Goal: Task Accomplishment & Management: Manage account settings

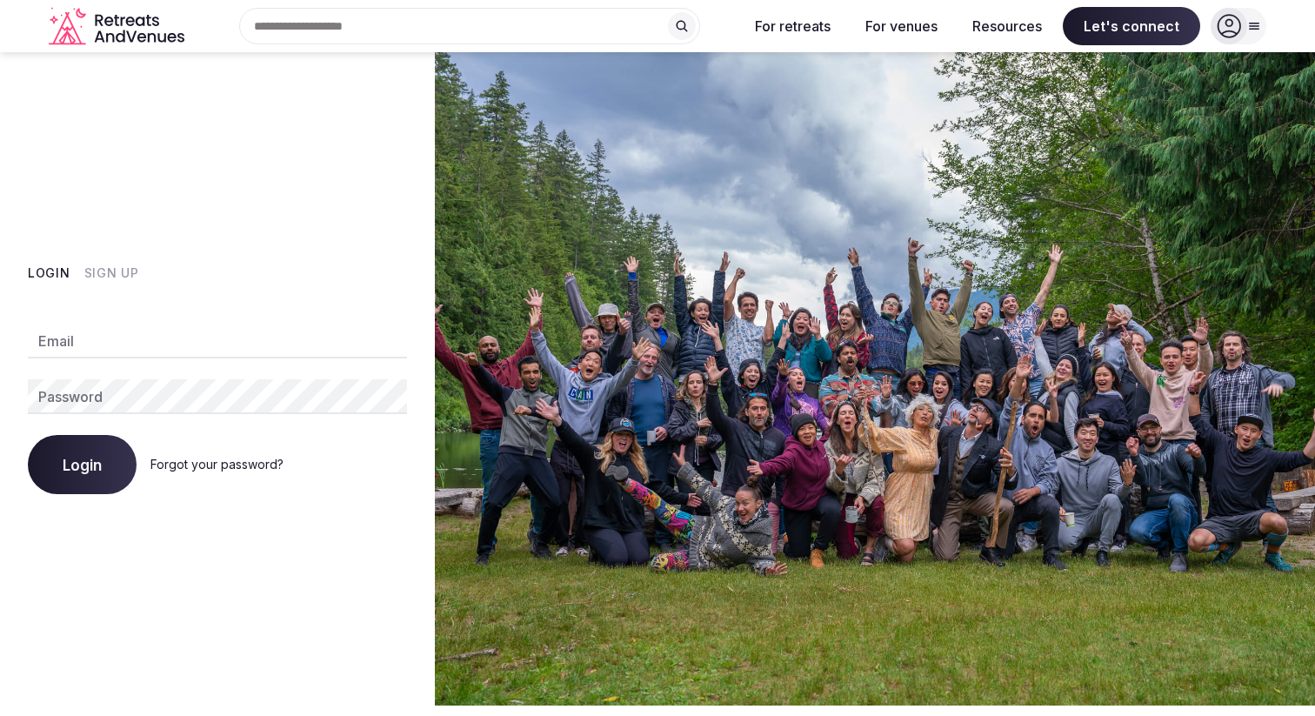
click at [124, 343] on input "Email" at bounding box center [217, 341] width 379 height 35
type input "**********"
click at [60, 473] on button "Login" at bounding box center [82, 464] width 109 height 59
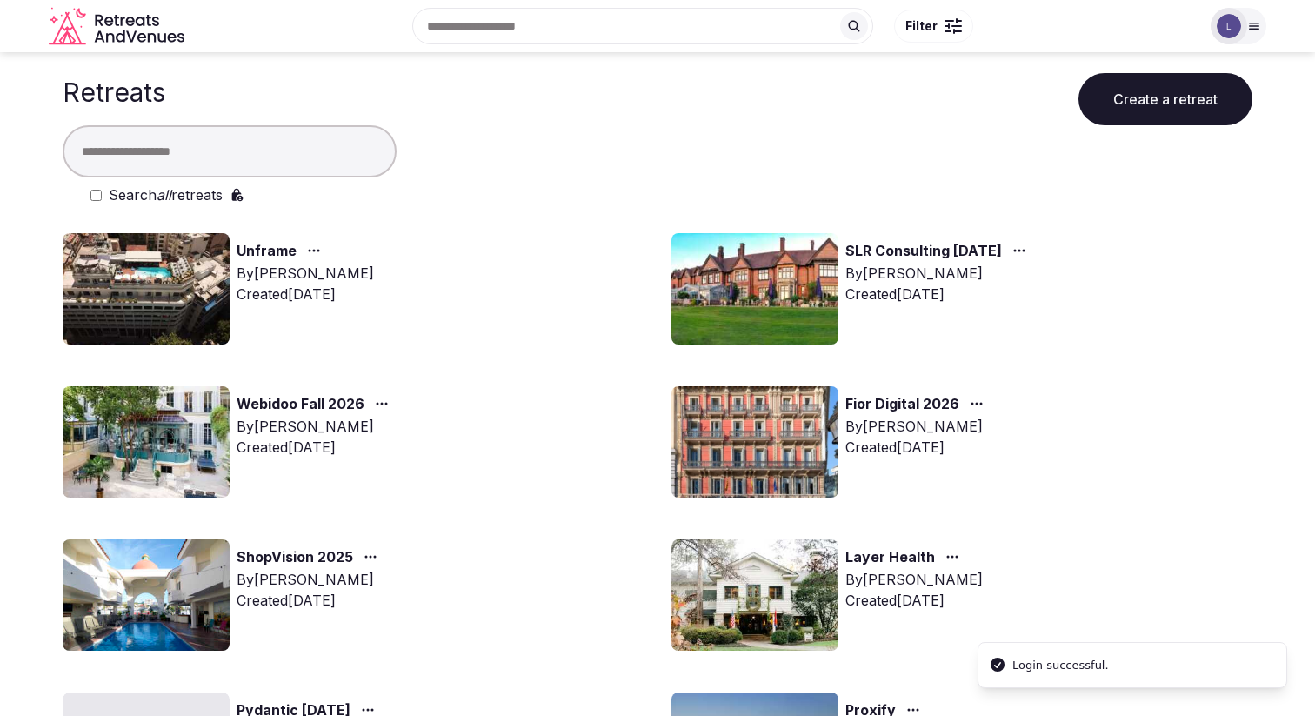
click at [898, 403] on link "Fior Digital 2026" at bounding box center [903, 404] width 114 height 23
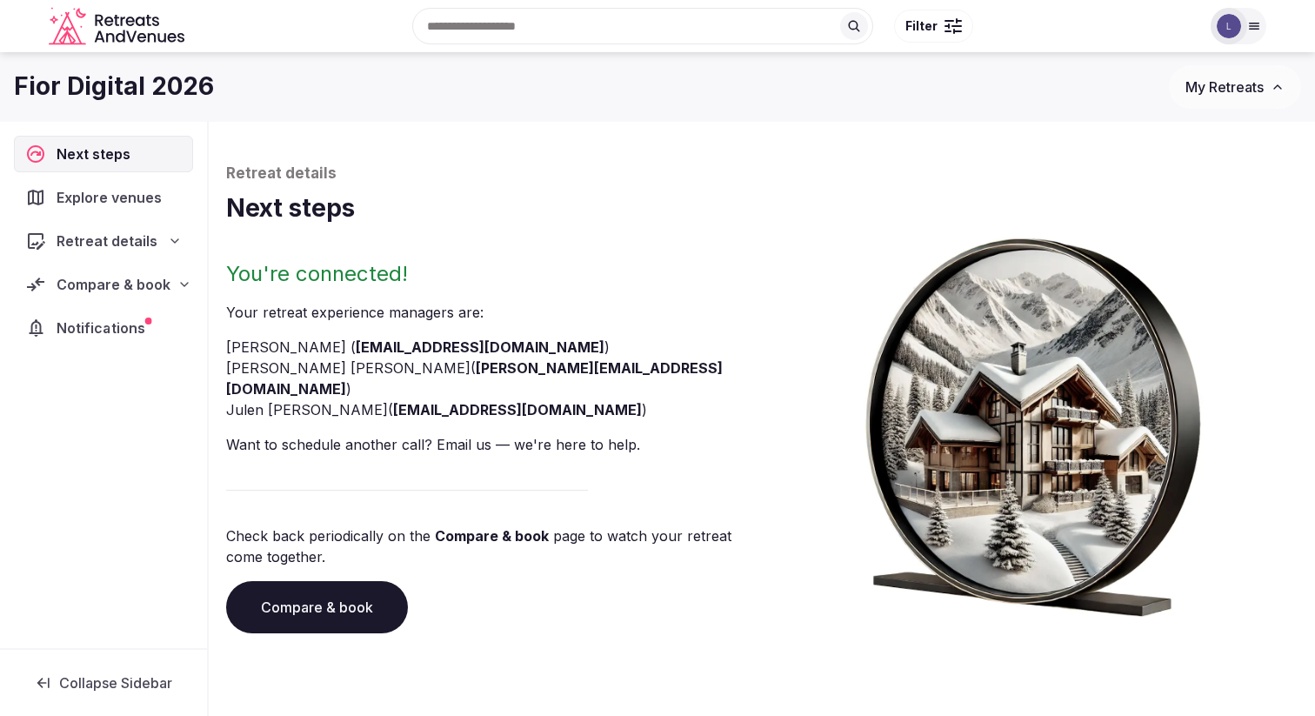
click at [105, 331] on span "Notifications" at bounding box center [104, 328] width 95 height 21
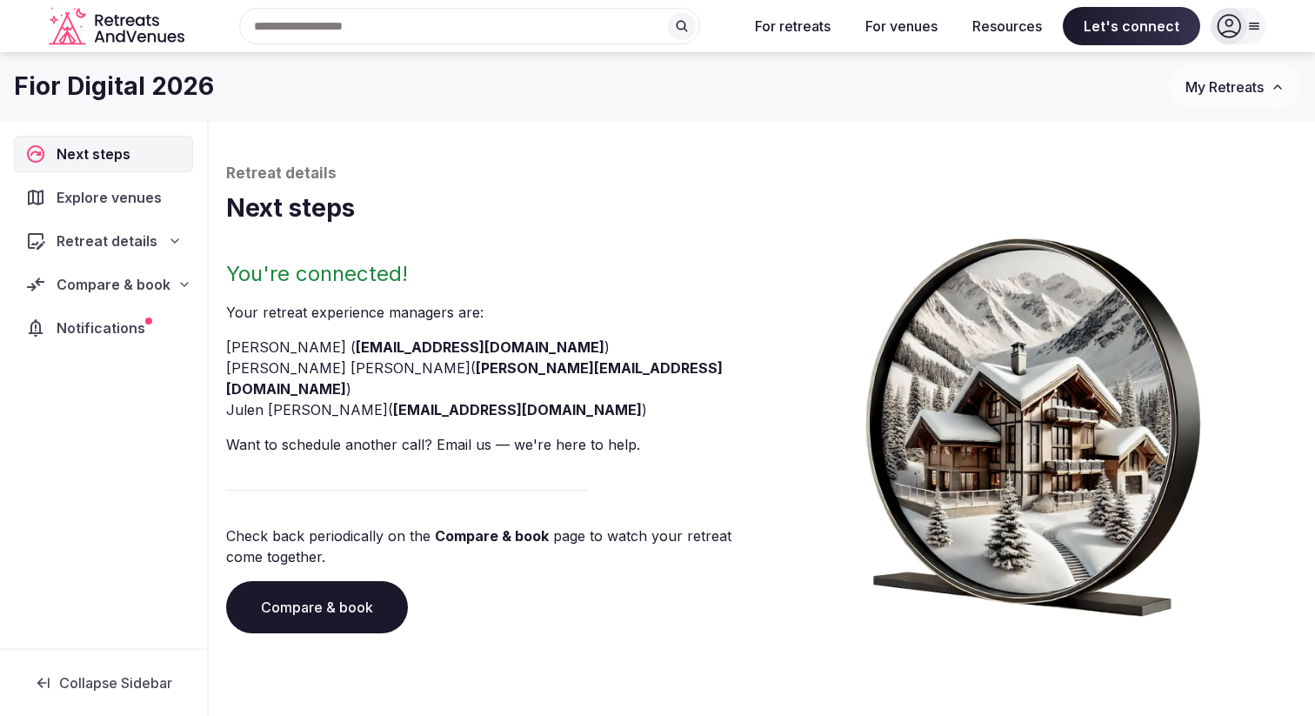
click at [133, 241] on span "Retreat details" at bounding box center [107, 241] width 101 height 21
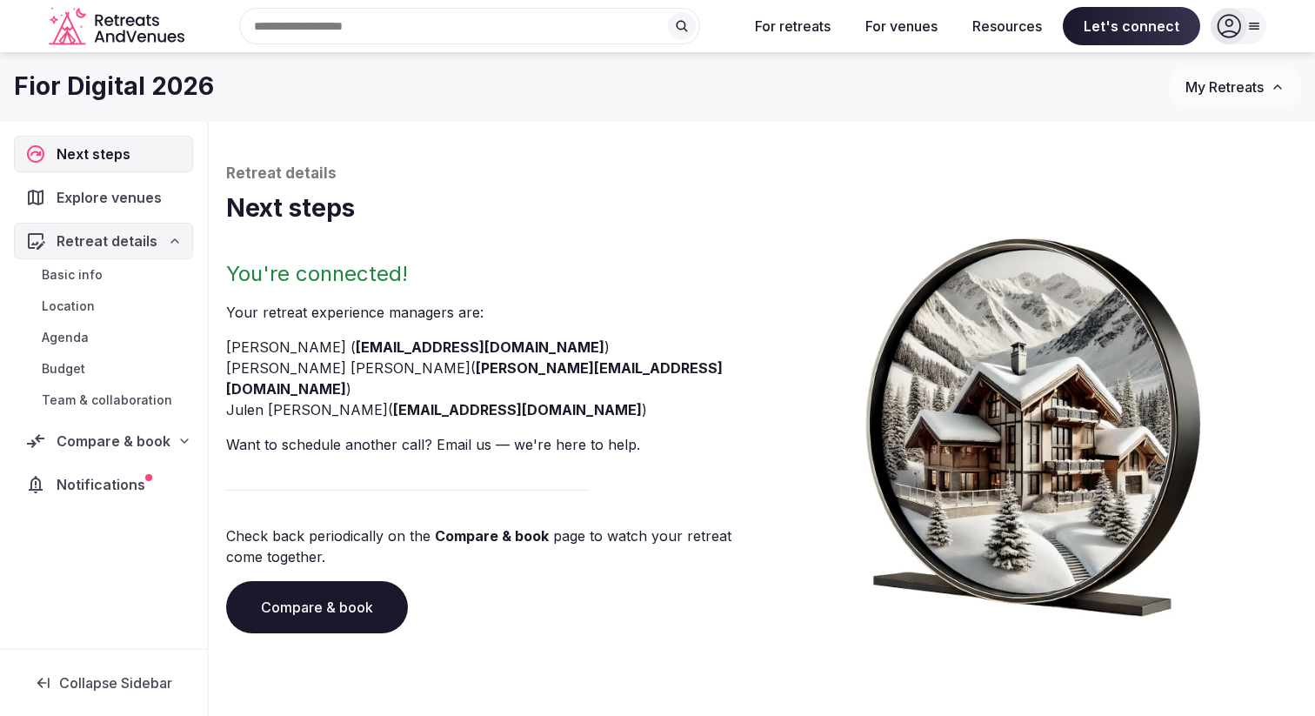
click at [114, 281] on link "Basic info" at bounding box center [103, 275] width 179 height 24
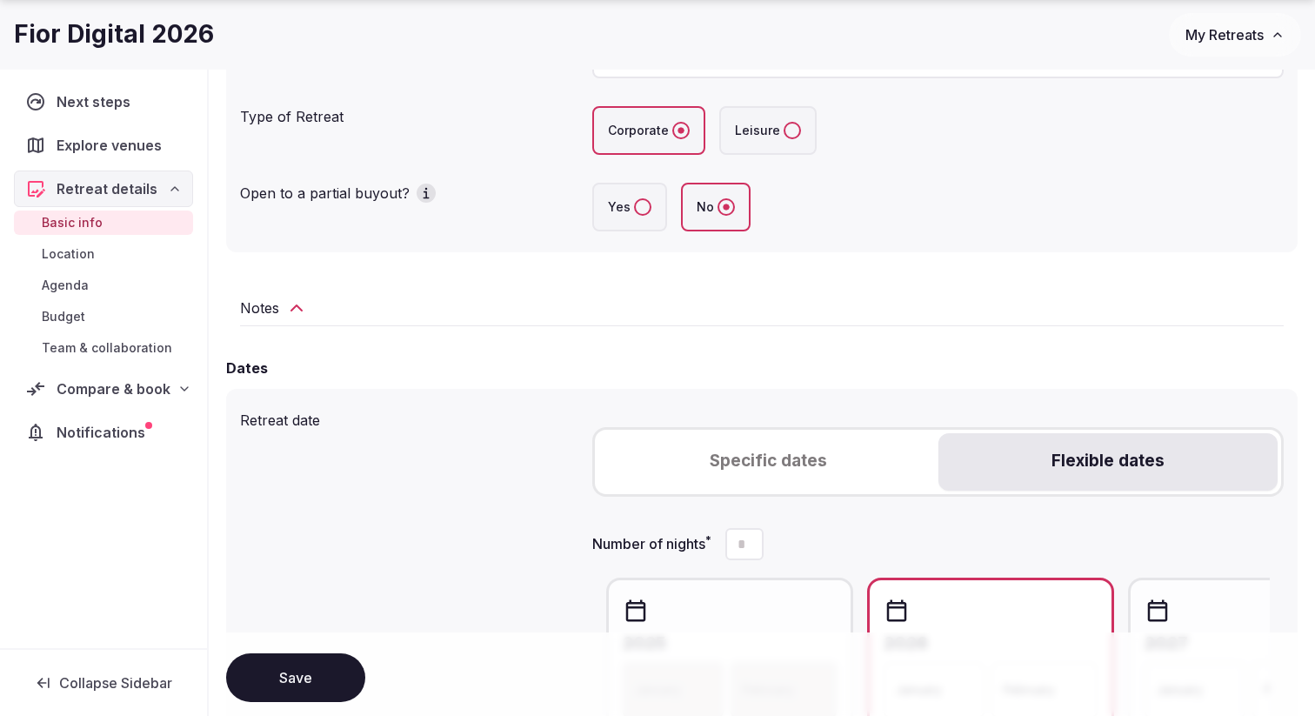
scroll to position [365, 0]
click at [281, 307] on div "Notes" at bounding box center [762, 306] width 1044 height 21
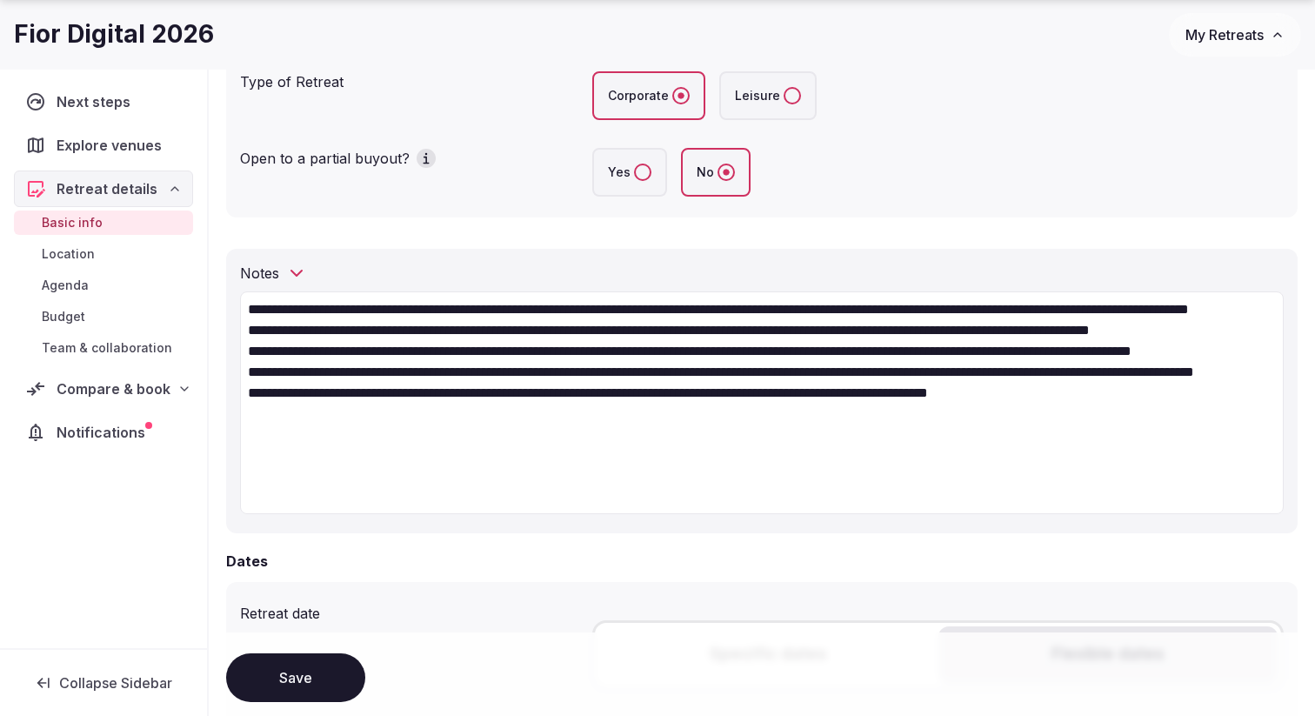
scroll to position [419, 0]
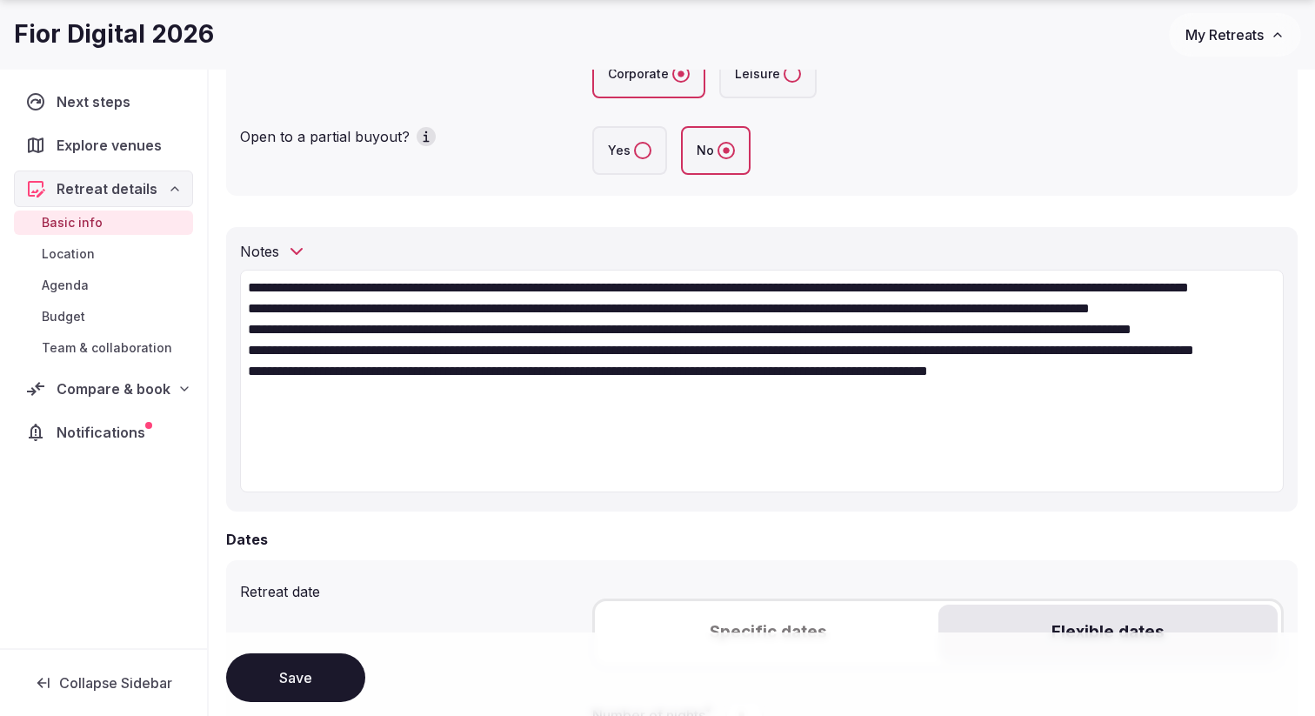
click at [298, 689] on button "Save" at bounding box center [295, 677] width 139 height 49
